Goal: Task Accomplishment & Management: Manage account settings

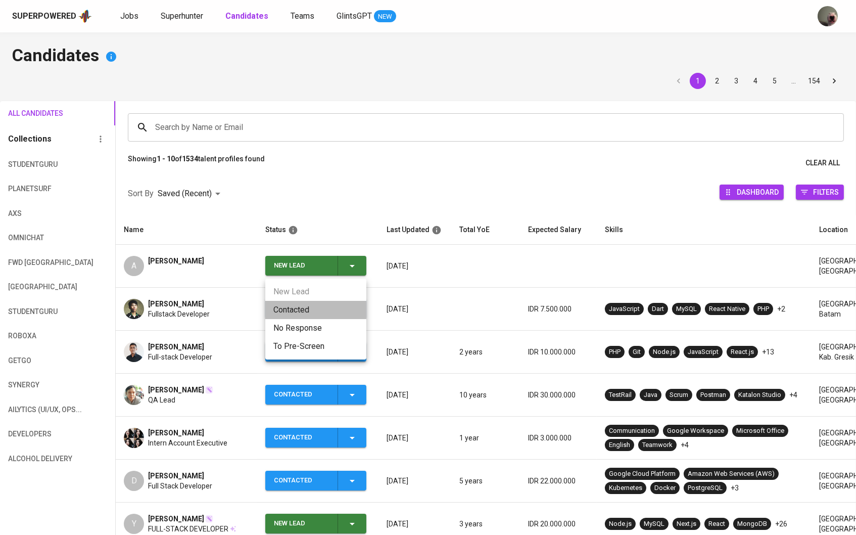
click at [314, 307] on li "Contacted" at bounding box center [315, 310] width 101 height 18
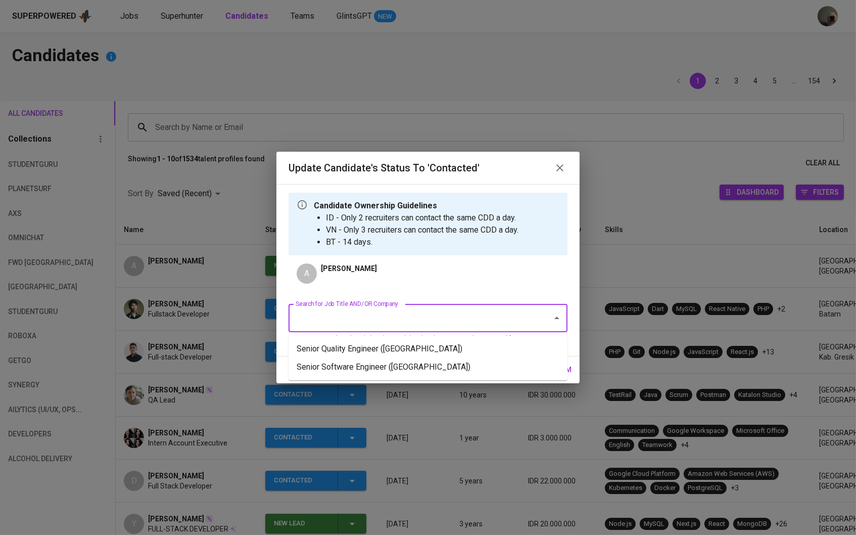
click at [346, 314] on input "Search for Job Title AND/OR Company" at bounding box center [414, 317] width 242 height 19
click at [356, 351] on li "Senior Quality Engineer ([GEOGRAPHIC_DATA])" at bounding box center [428, 349] width 279 height 18
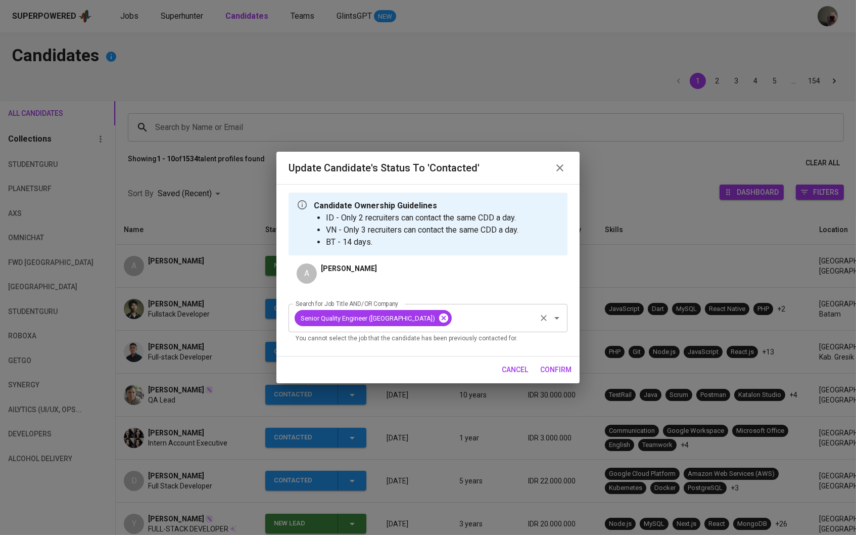
click at [438, 320] on icon at bounding box center [443, 317] width 11 height 11
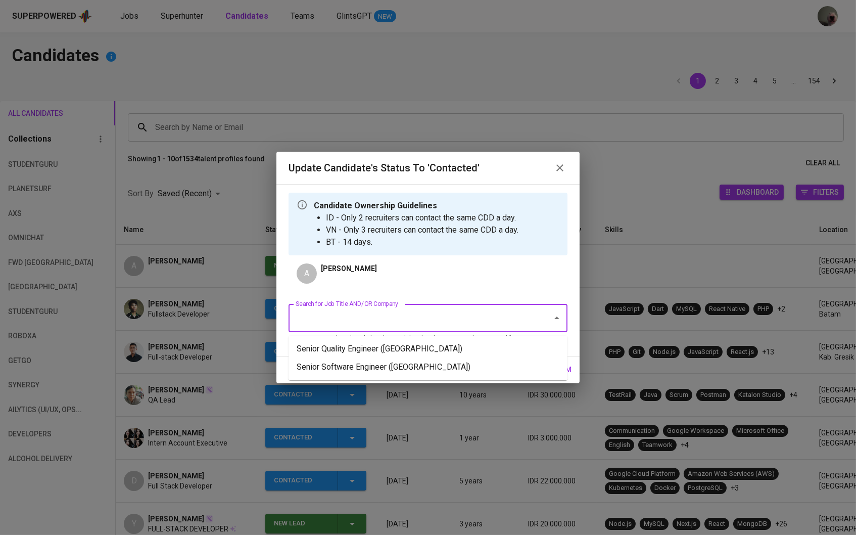
click at [405, 322] on input "Search for Job Title AND/OR Company" at bounding box center [414, 317] width 242 height 19
click at [398, 361] on li "Senior Software Engineer ([GEOGRAPHIC_DATA])" at bounding box center [428, 367] width 279 height 18
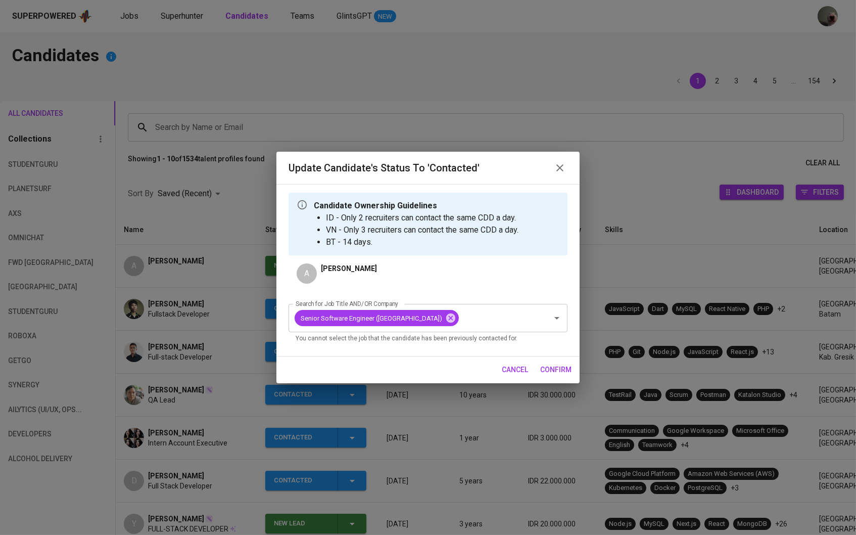
click at [567, 367] on span "confirm" at bounding box center [555, 369] width 31 height 13
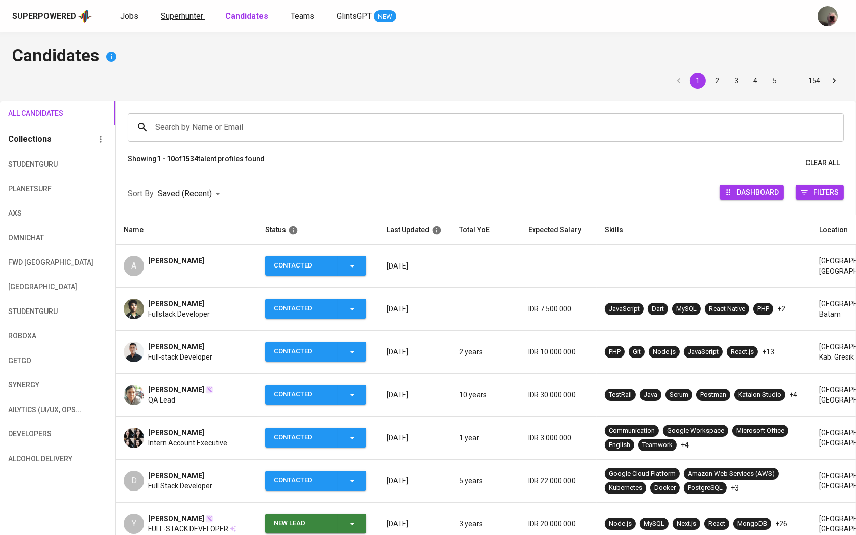
click at [183, 19] on span "Superhunter" at bounding box center [182, 16] width 42 height 10
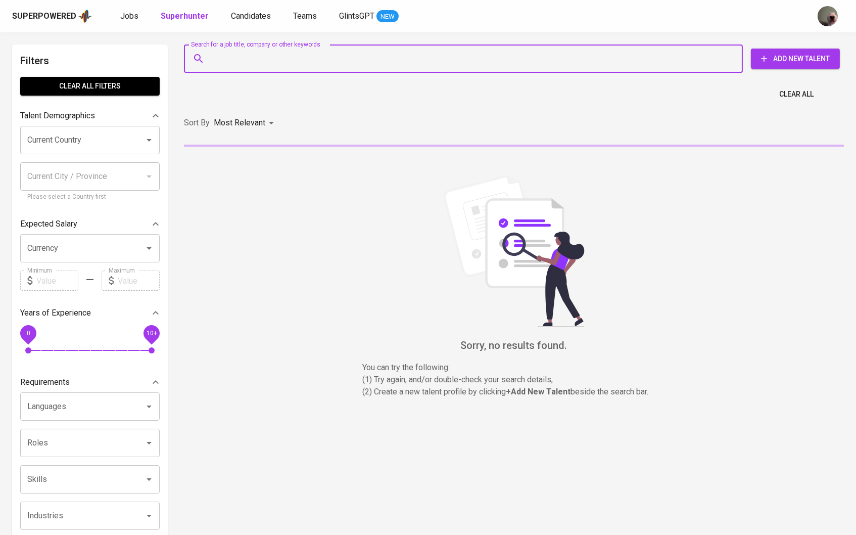
click at [246, 60] on input "Search for a job title, company or other keywords" at bounding box center [466, 58] width 514 height 19
paste input "Armada Afga [PERSON_NAME]"
type input "Armada Afga [PERSON_NAME]"
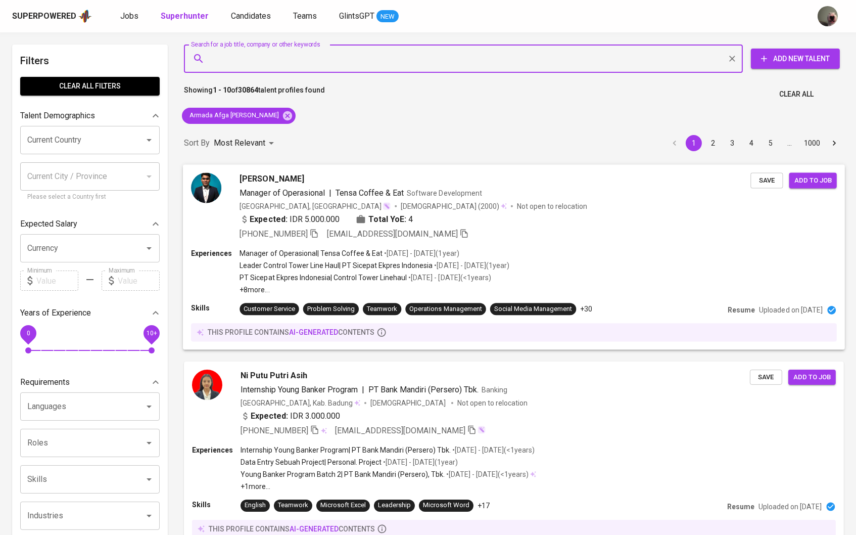
scroll to position [399, 0]
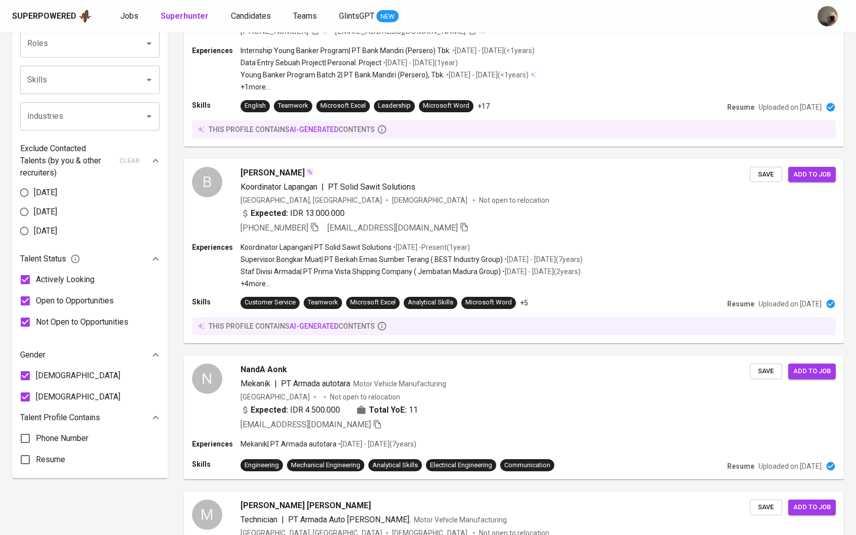
paste input "[EMAIL_ADDRESS][DOMAIN_NAME]"
type input "[EMAIL_ADDRESS][DOMAIN_NAME]"
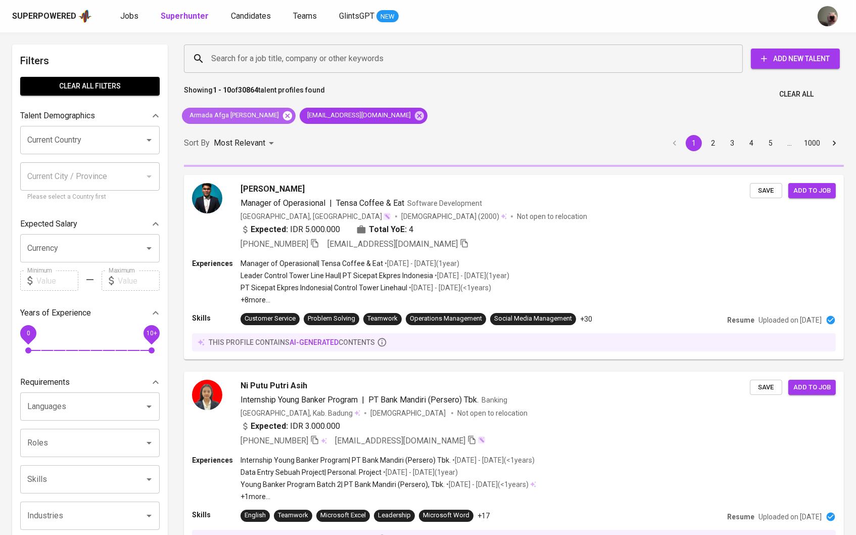
click at [283, 115] on icon at bounding box center [287, 115] width 9 height 9
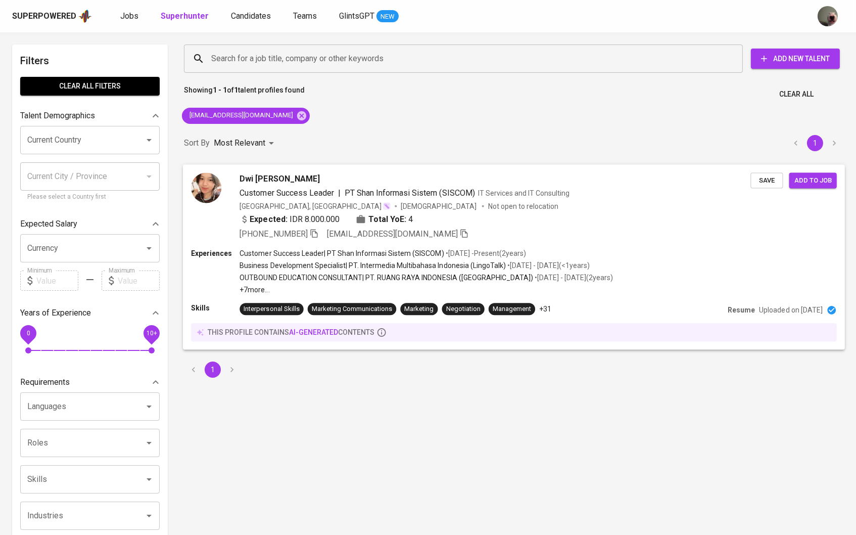
click at [268, 174] on span "Dwi [PERSON_NAME]" at bounding box center [280, 178] width 80 height 12
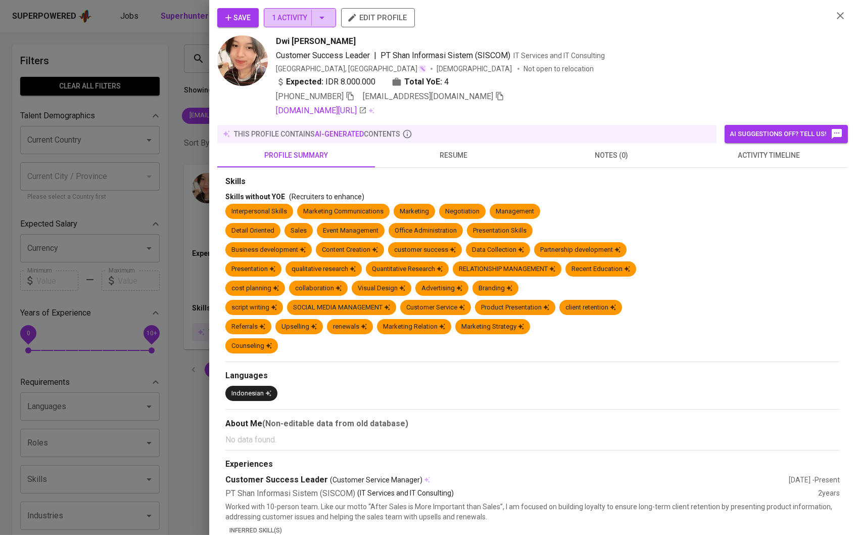
click at [321, 25] on button "1 Activity" at bounding box center [300, 17] width 72 height 19
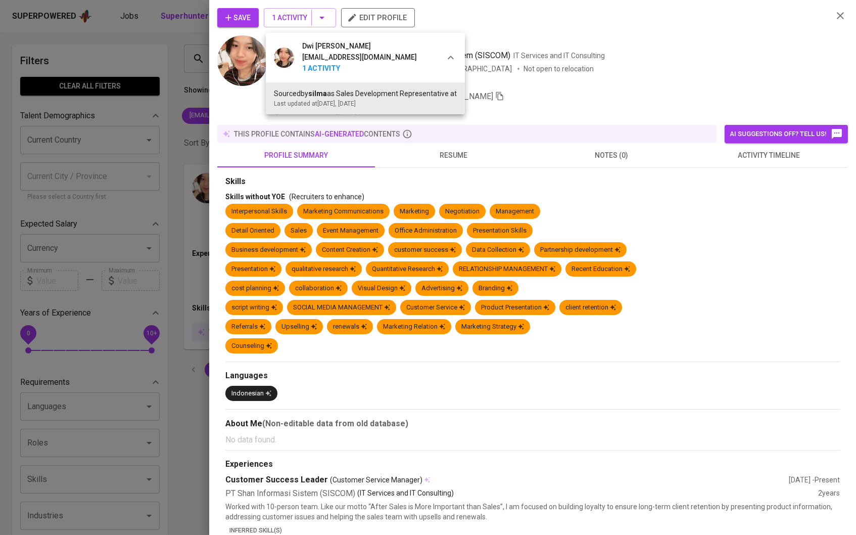
click at [428, 163] on div at bounding box center [428, 267] width 856 height 535
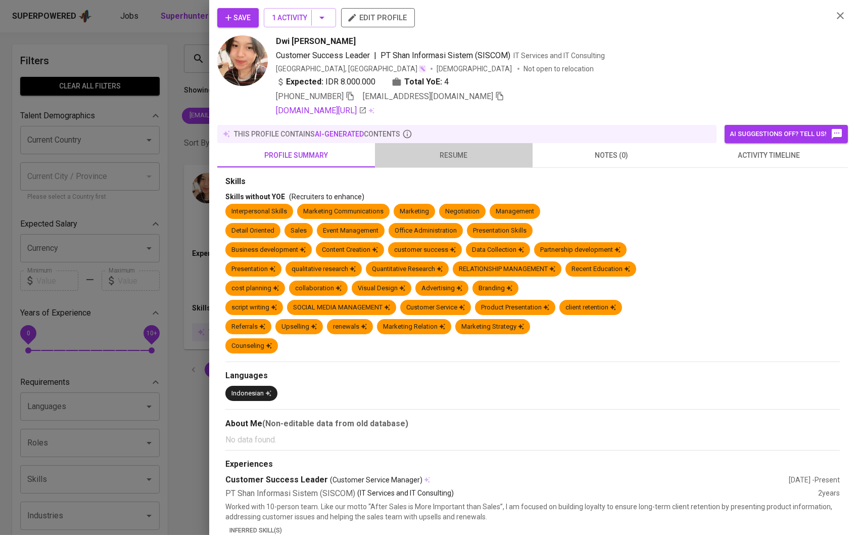
click at [430, 162] on span "resume" at bounding box center [454, 155] width 146 height 13
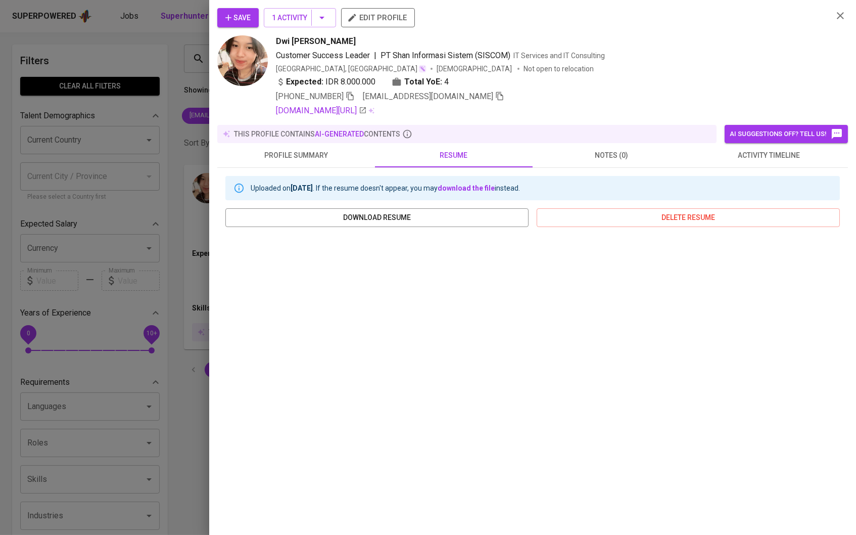
click at [238, 8] on button "Save" at bounding box center [237, 17] width 41 height 19
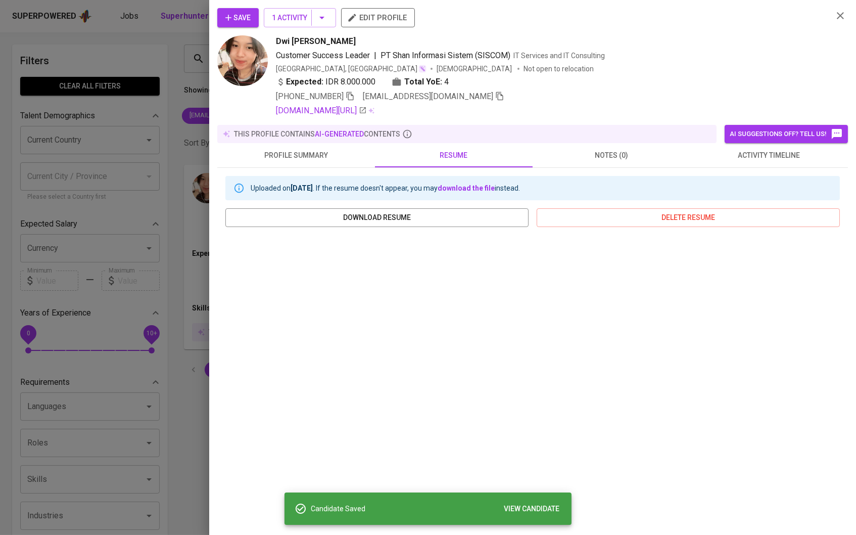
click at [72, 124] on div at bounding box center [428, 267] width 856 height 535
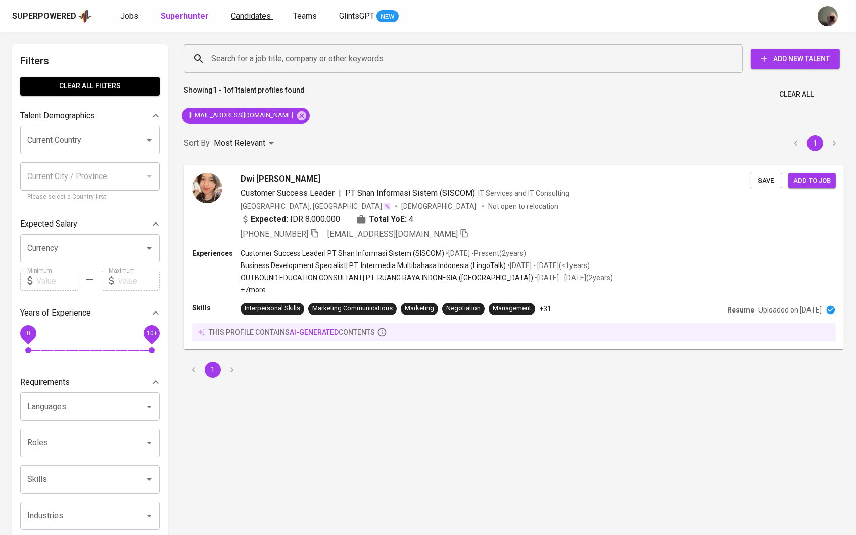
click at [240, 19] on span "Candidates" at bounding box center [251, 16] width 40 height 10
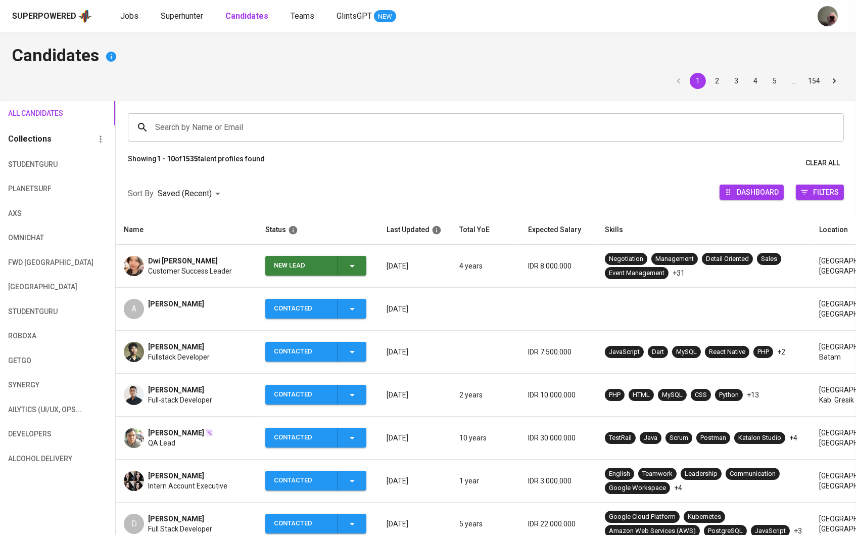
click at [360, 258] on span "New Lead" at bounding box center [315, 266] width 93 height 20
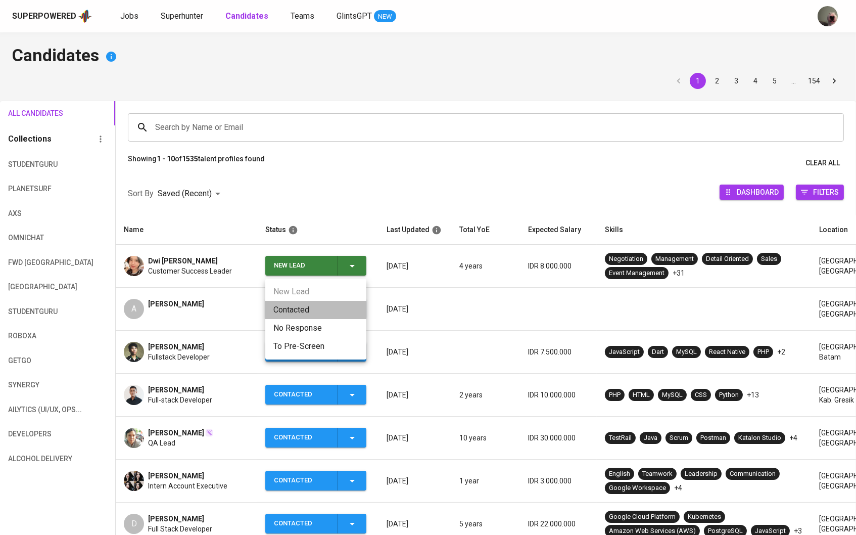
click at [298, 304] on li "Contacted" at bounding box center [315, 310] width 101 height 18
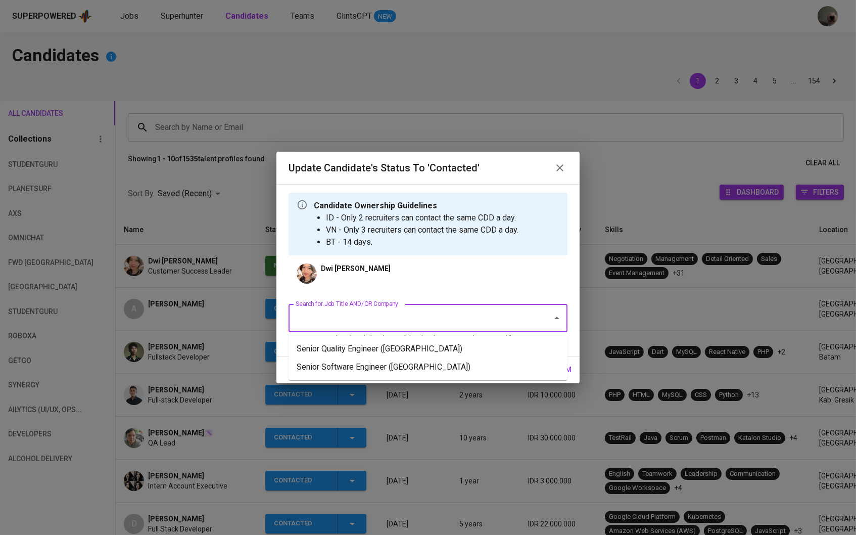
click at [348, 312] on input "Search for Job Title AND/OR Company" at bounding box center [414, 317] width 242 height 19
click at [403, 356] on li "Senior Quality Engineer ([GEOGRAPHIC_DATA])" at bounding box center [428, 349] width 279 height 18
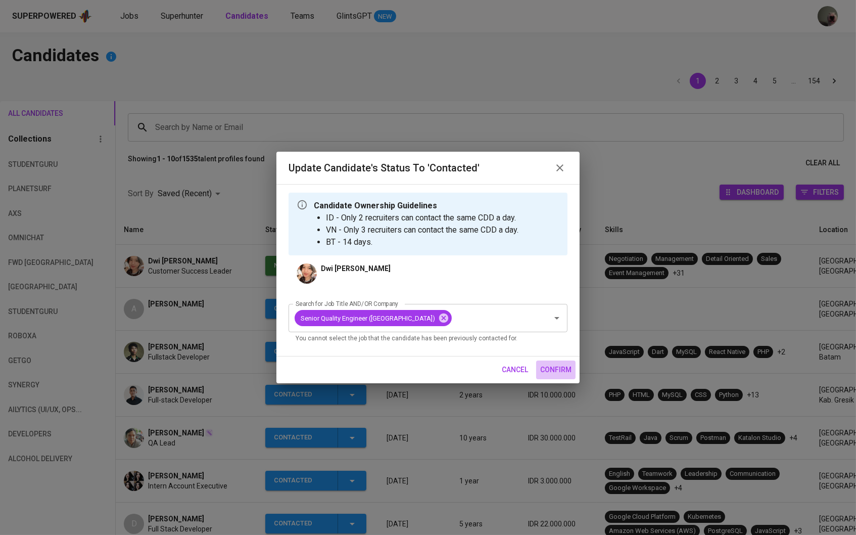
click at [562, 369] on span "confirm" at bounding box center [555, 369] width 31 height 13
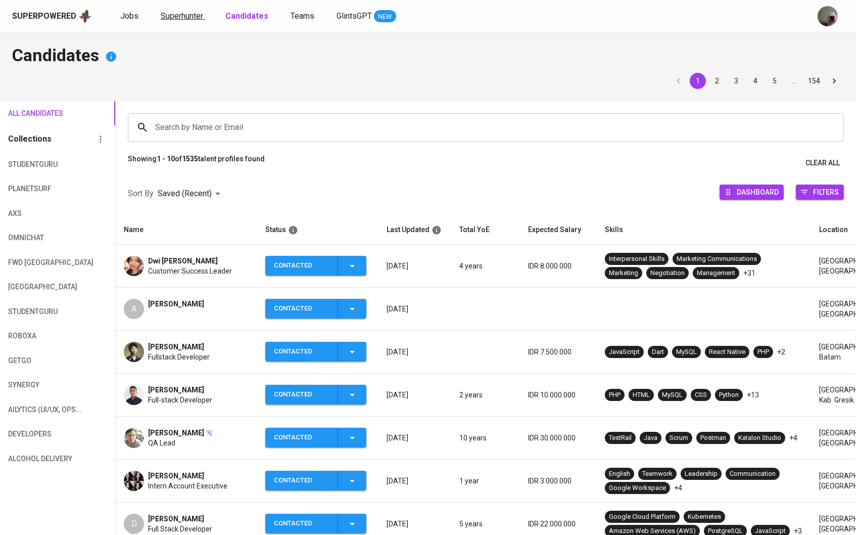
click at [190, 21] on link "Superhunter" at bounding box center [183, 16] width 44 height 13
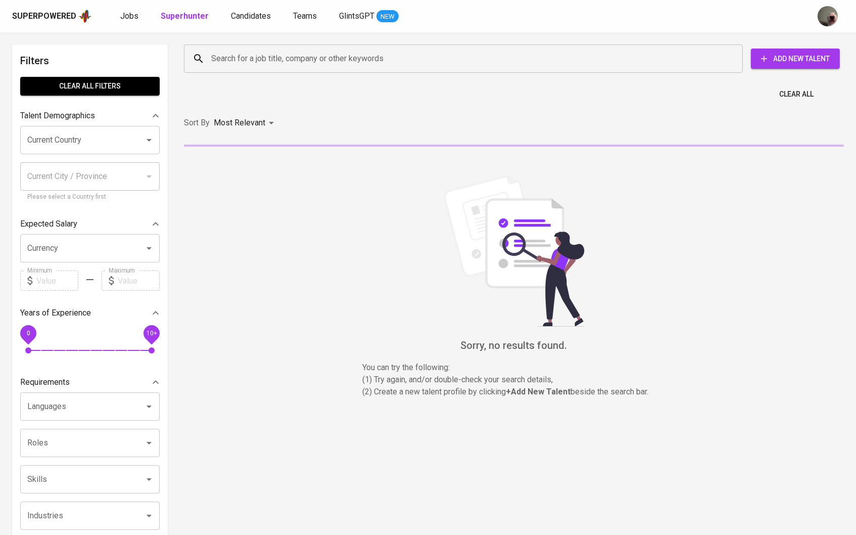
click at [219, 55] on input "Search for a job title, company or other keywords" at bounding box center [466, 58] width 514 height 19
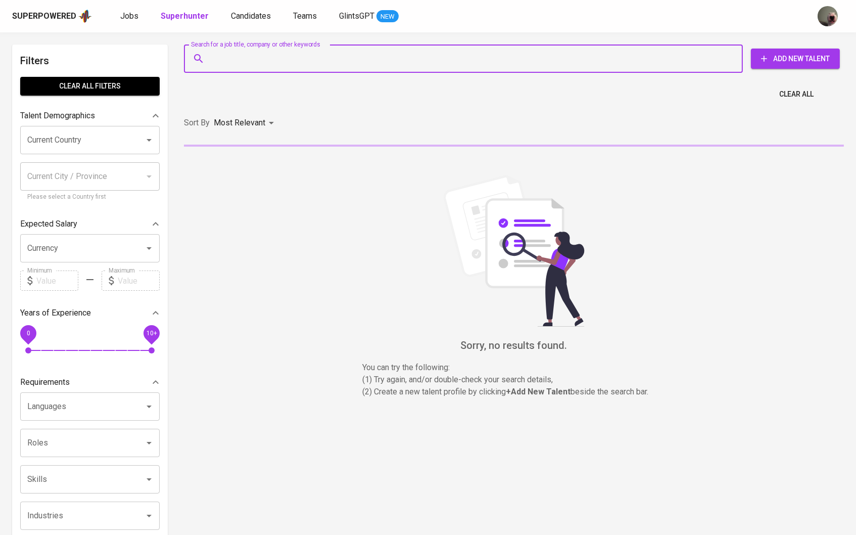
paste input "anggitariask@gmail.com"
type input "anggitariask@gmail.com"
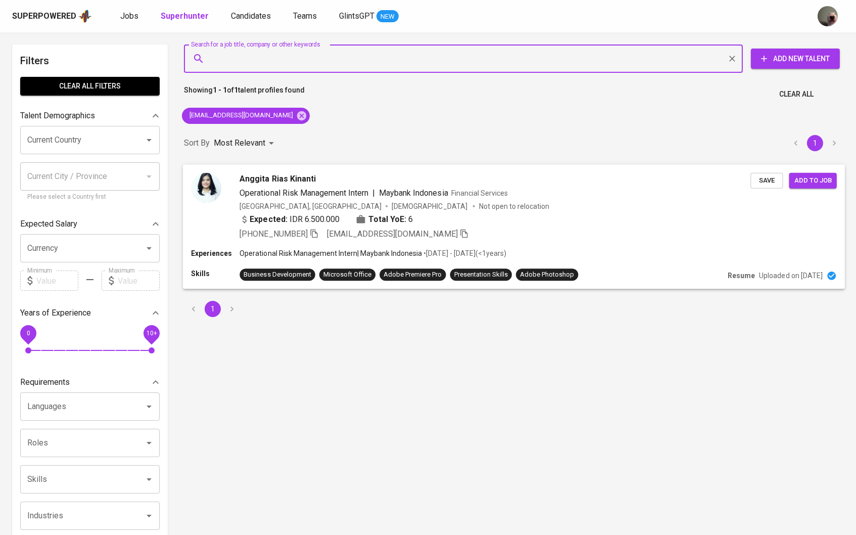
click at [295, 180] on span "Anggita Rias Kinanti" at bounding box center [278, 178] width 76 height 12
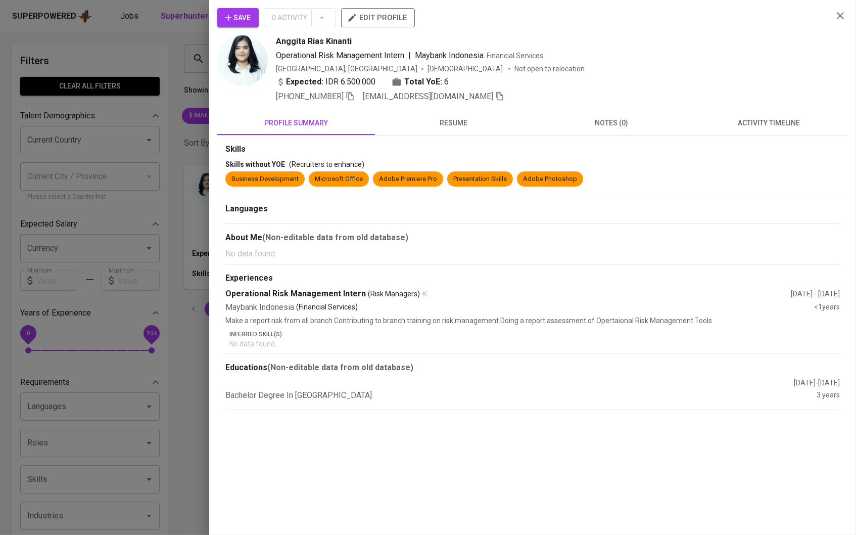
click at [251, 5] on div "Save 0 Activity edit profile Anggita Rias Kinanti Operational Risk Management I…" at bounding box center [532, 267] width 647 height 535
click at [251, 20] on span "Save" at bounding box center [237, 18] width 25 height 13
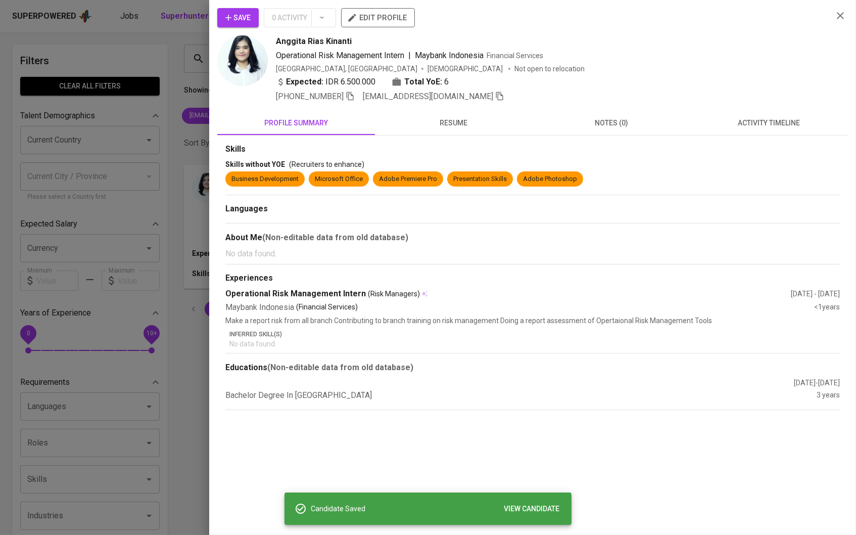
click at [441, 125] on span "resume" at bounding box center [454, 123] width 146 height 13
